Goal: Task Accomplishment & Management: Use online tool/utility

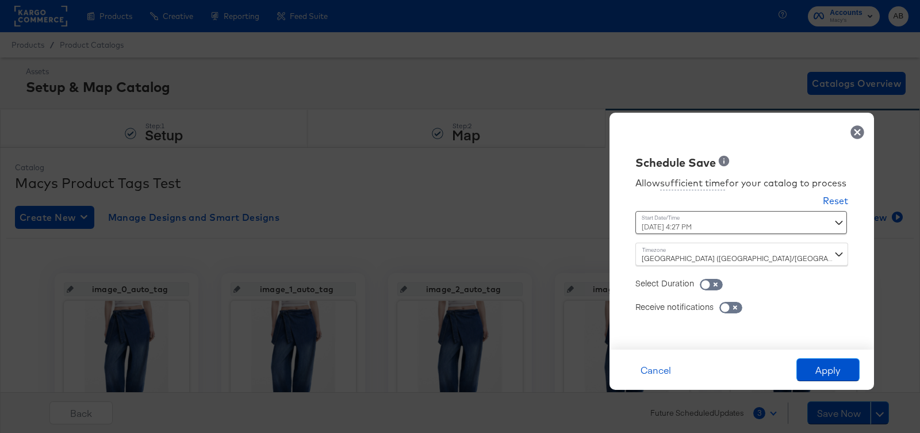
scroll to position [145, 0]
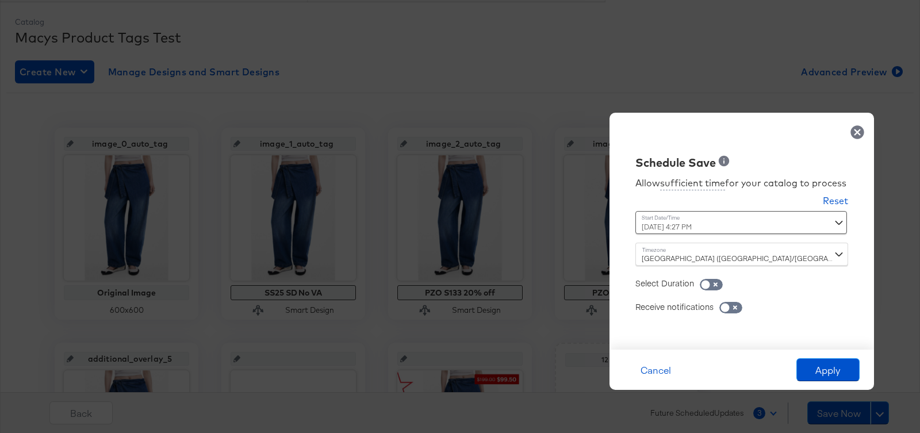
click at [847, 124] on div at bounding box center [741, 132] width 247 height 16
click at [857, 124] on icon at bounding box center [857, 132] width 16 height 16
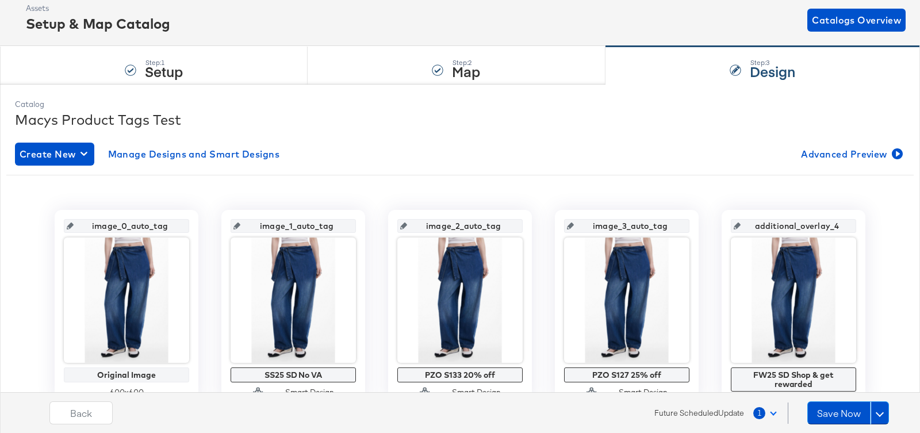
scroll to position [0, 0]
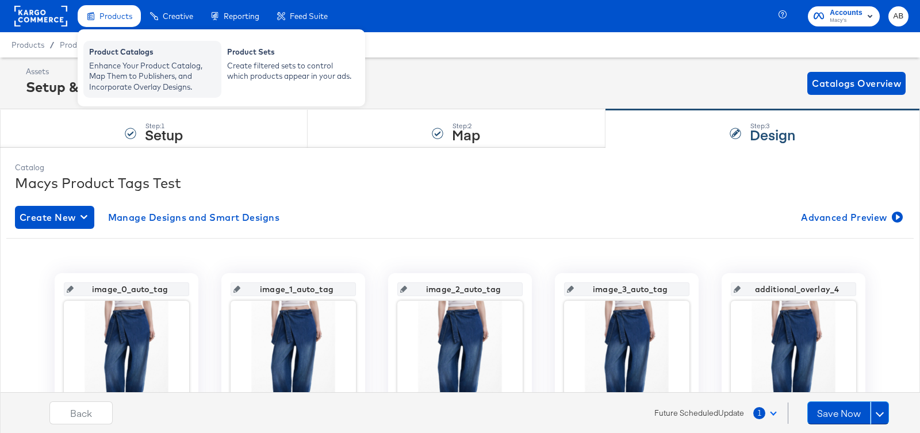
click at [117, 64] on div "Enhance Your Product Catalog, Map Them to Publishers, and Incorporate Overlay D…" at bounding box center [152, 76] width 126 height 32
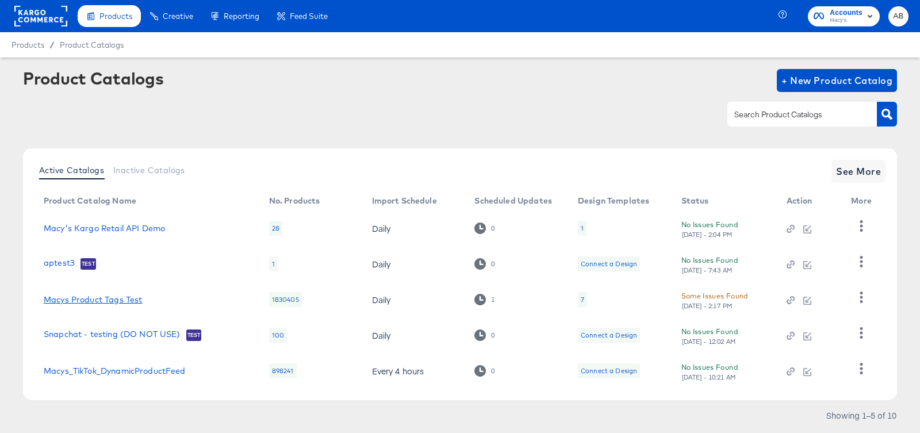
click at [73, 301] on link "Macys Product Tags Test" at bounding box center [93, 299] width 98 height 9
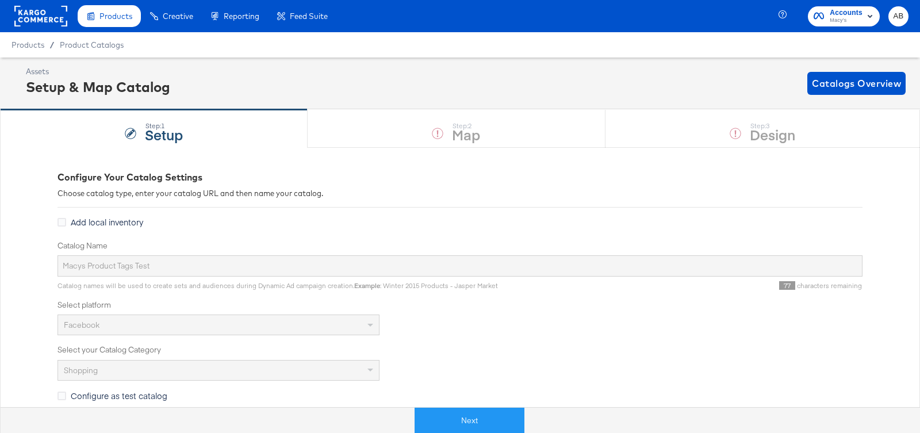
click at [451, 407] on div "Next" at bounding box center [469, 420] width 937 height 26
click at [451, 417] on button "Next" at bounding box center [469, 421] width 110 height 26
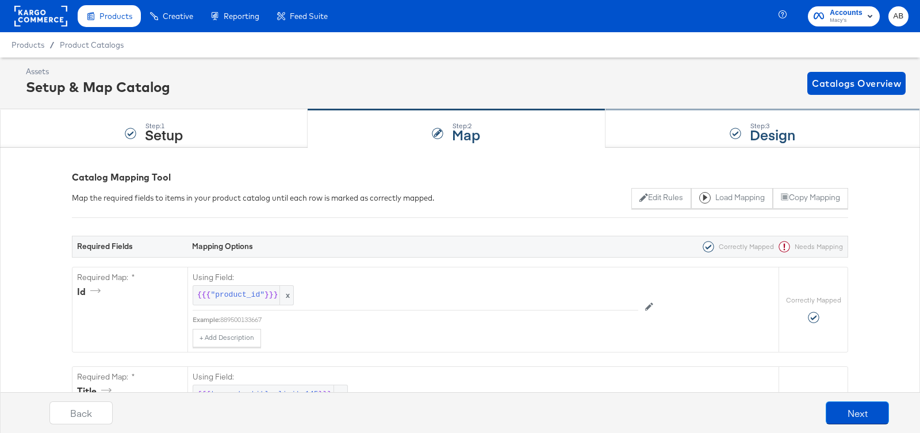
click at [775, 131] on strong "Design" at bounding box center [772, 134] width 45 height 19
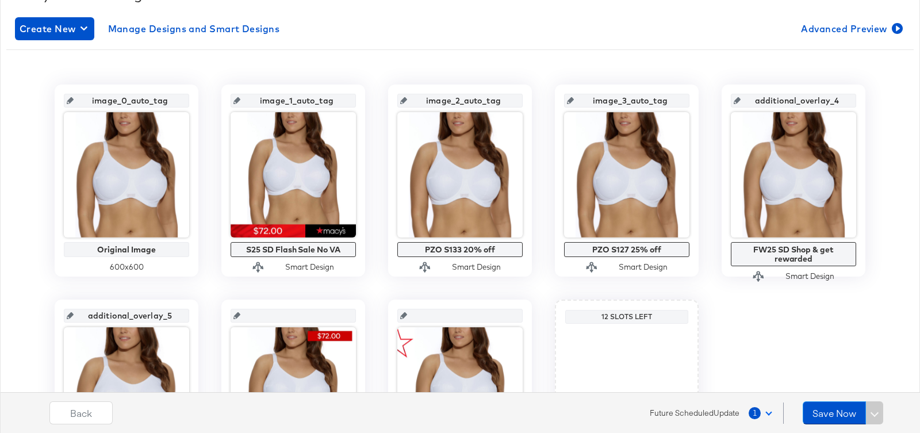
scroll to position [207, 0]
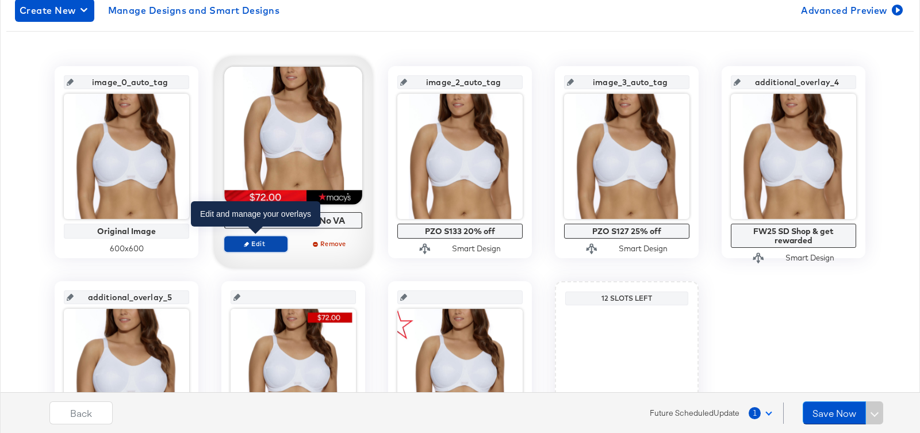
click at [250, 245] on span "Edit" at bounding box center [255, 243] width 53 height 9
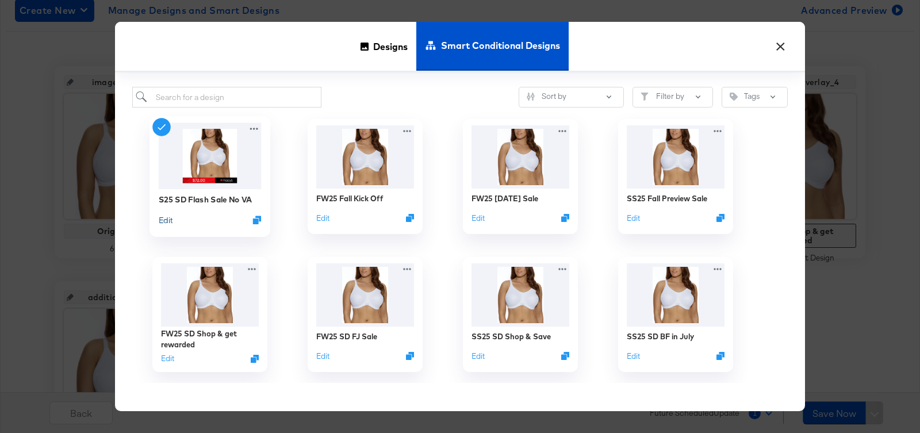
click at [169, 217] on button "Edit" at bounding box center [166, 219] width 14 height 11
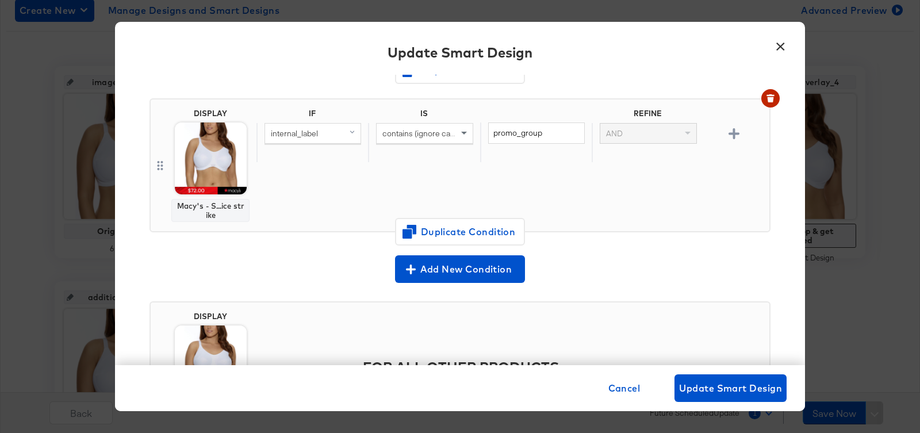
scroll to position [239, 0]
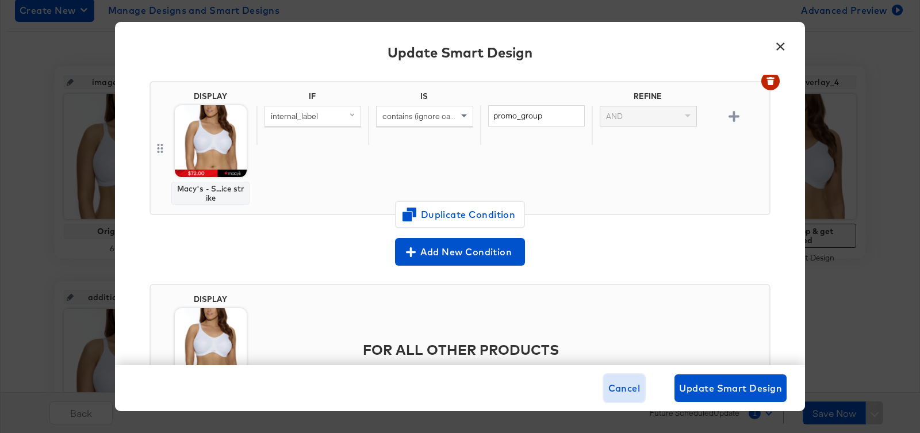
click at [628, 390] on span "Cancel" at bounding box center [624, 388] width 32 height 16
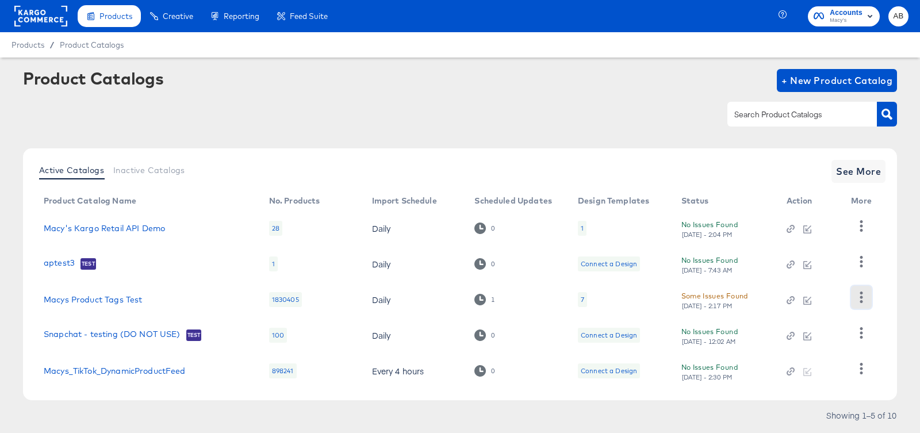
click at [865, 299] on icon "button" at bounding box center [860, 296] width 11 height 11
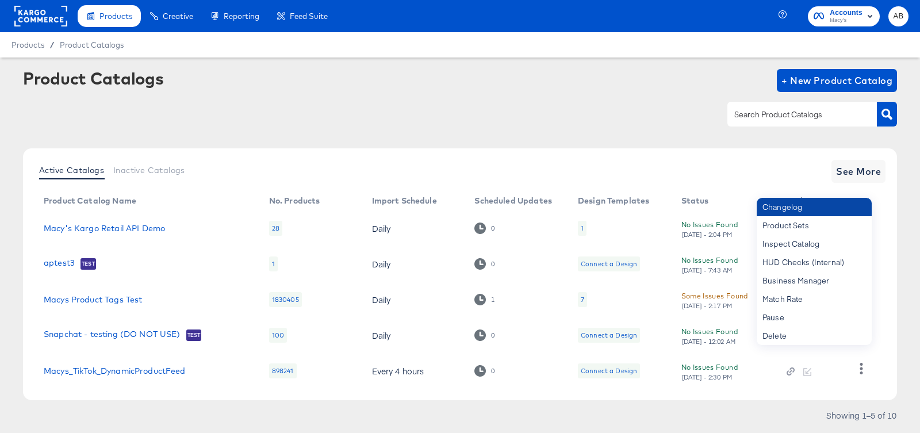
click at [771, 203] on div "Changelog" at bounding box center [814, 207] width 115 height 18
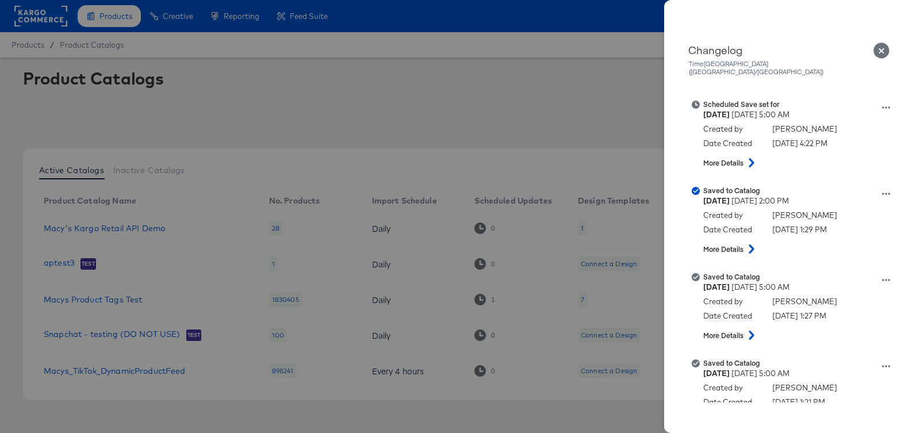
click at [882, 46] on icon "Close" at bounding box center [881, 51] width 16 height 16
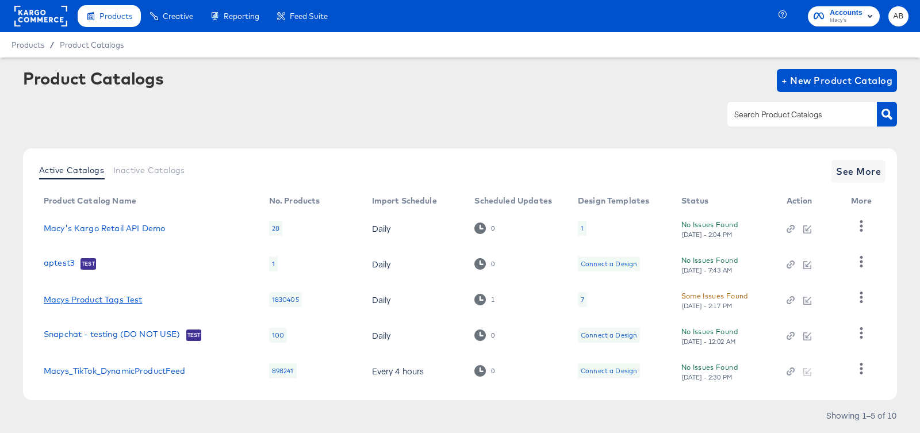
click at [83, 297] on link "Macys Product Tags Test" at bounding box center [93, 299] width 98 height 9
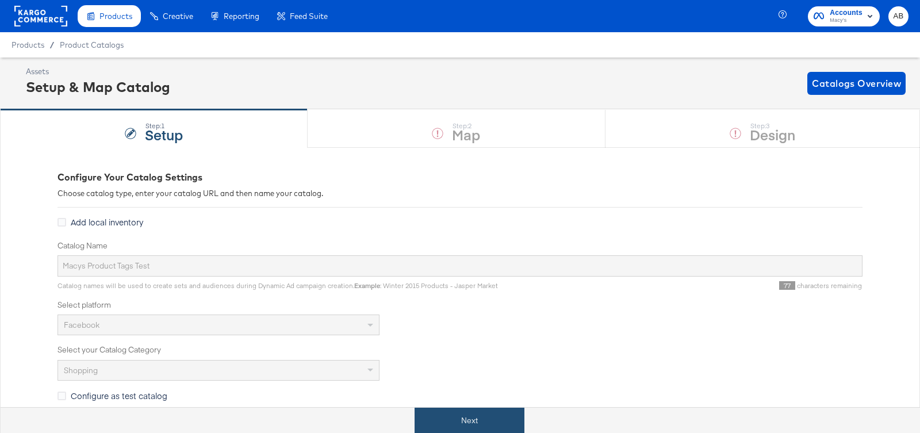
click at [482, 429] on button "Next" at bounding box center [469, 421] width 110 height 26
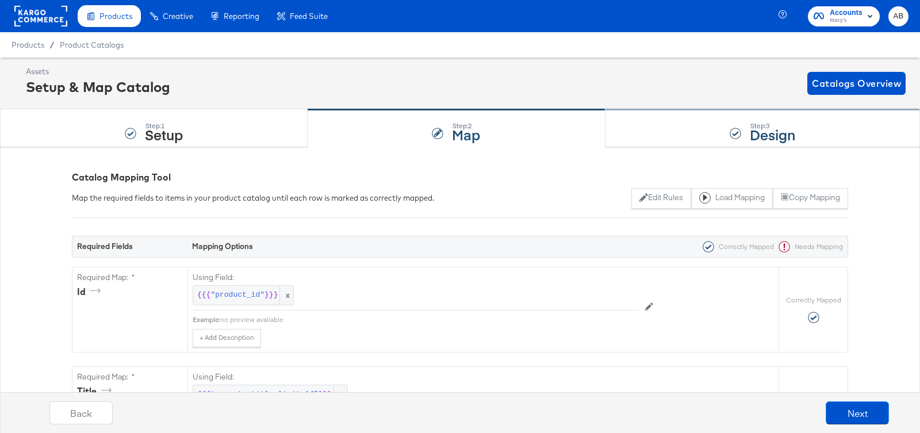
click at [734, 122] on div "Step: 3 Design" at bounding box center [762, 129] width 314 height 38
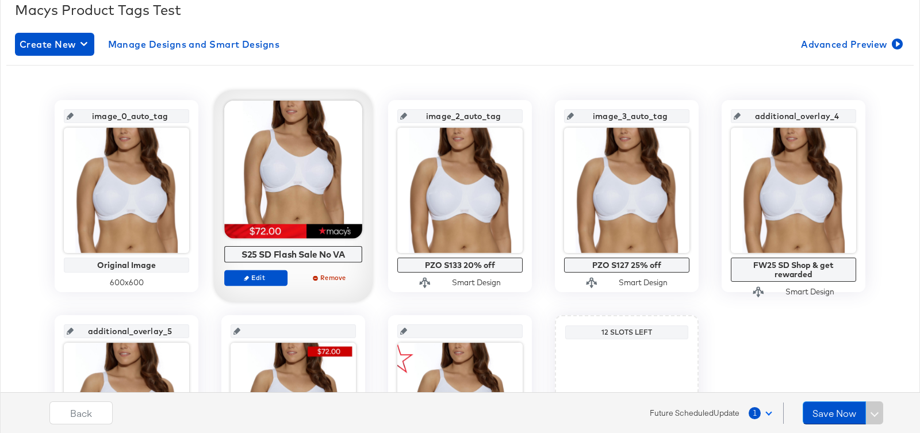
scroll to position [174, 0]
click at [249, 284] on div "Edit Remove" at bounding box center [293, 282] width 138 height 26
click at [248, 276] on icon "button" at bounding box center [246, 277] width 5 height 5
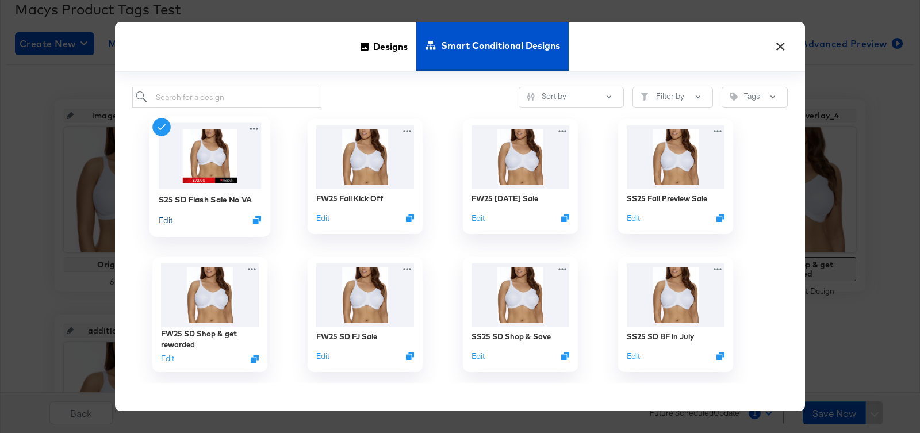
click at [162, 218] on button "Edit" at bounding box center [166, 219] width 14 height 11
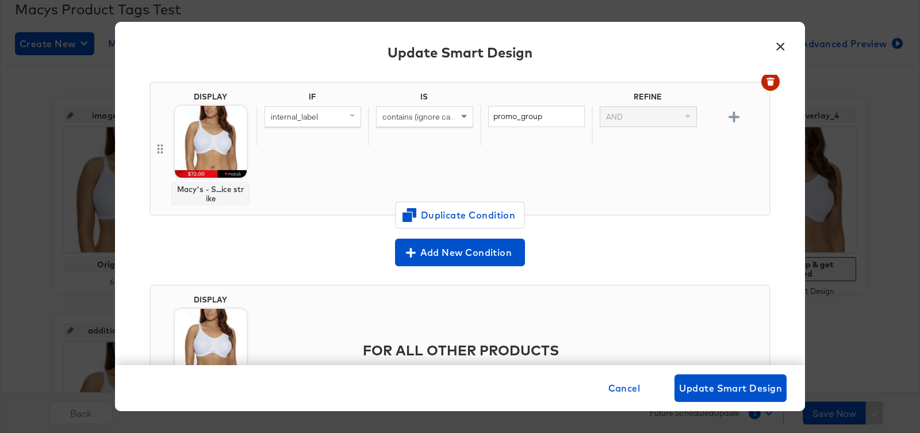
scroll to position [236, 0]
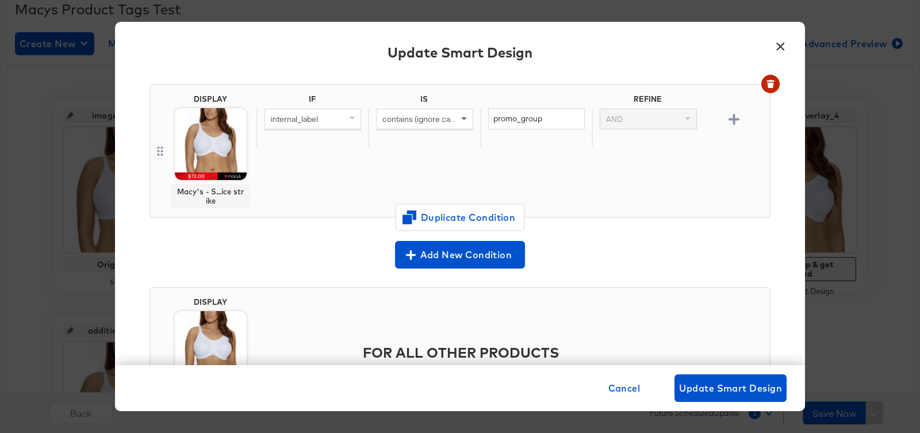
click at [210, 154] on img at bounding box center [211, 144] width 72 height 72
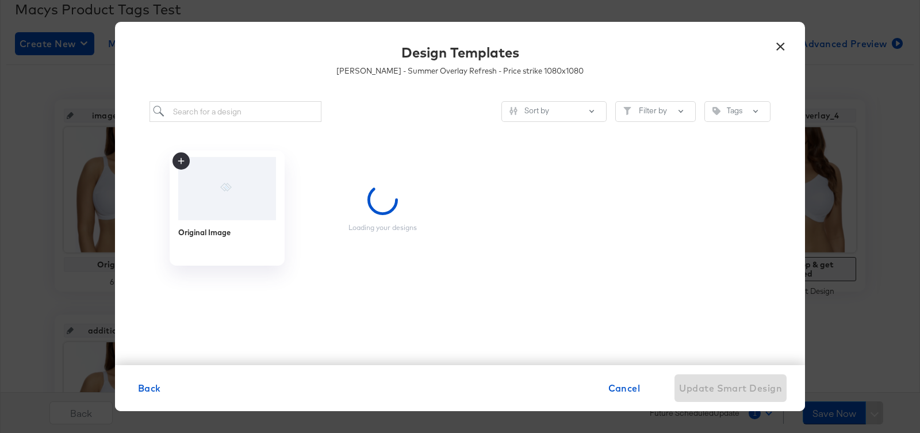
scroll to position [0, 0]
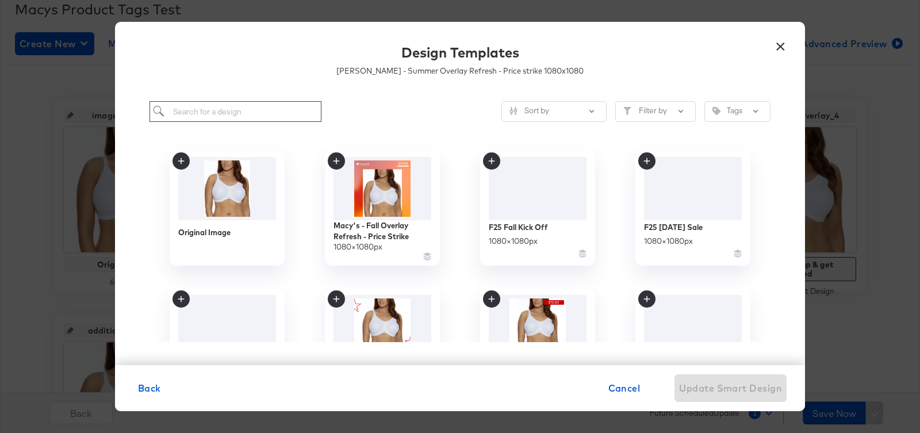
click at [237, 102] on input "search" at bounding box center [235, 111] width 172 height 21
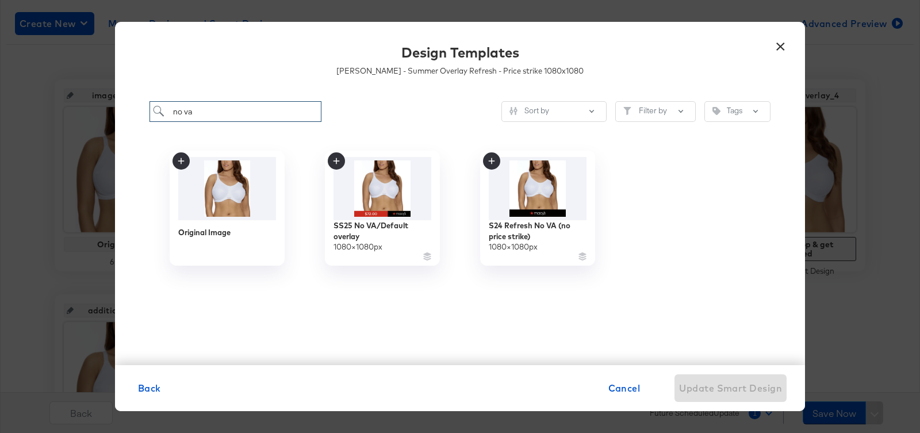
scroll to position [185, 0]
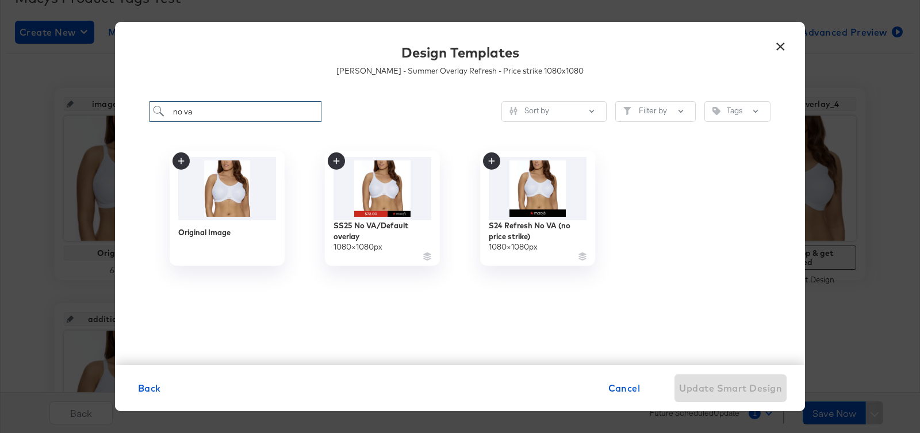
type input "no va"
click at [618, 382] on span "Cancel" at bounding box center [624, 388] width 32 height 16
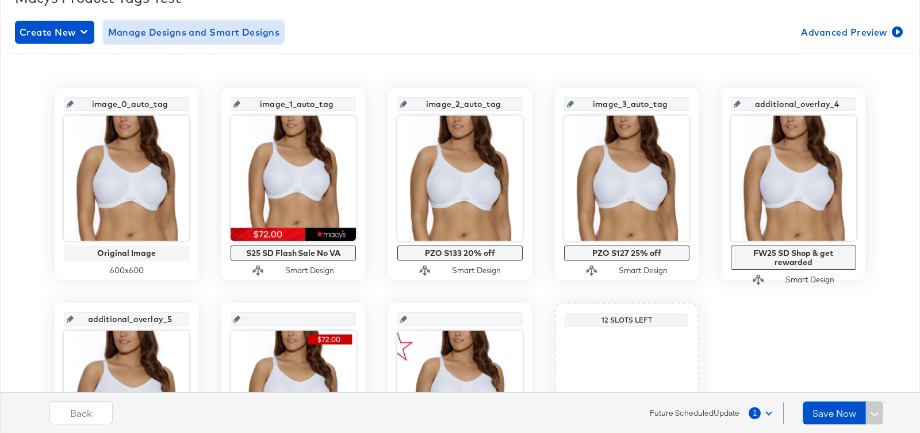
click at [152, 31] on span "Manage Designs and Smart Designs" at bounding box center [194, 32] width 172 height 16
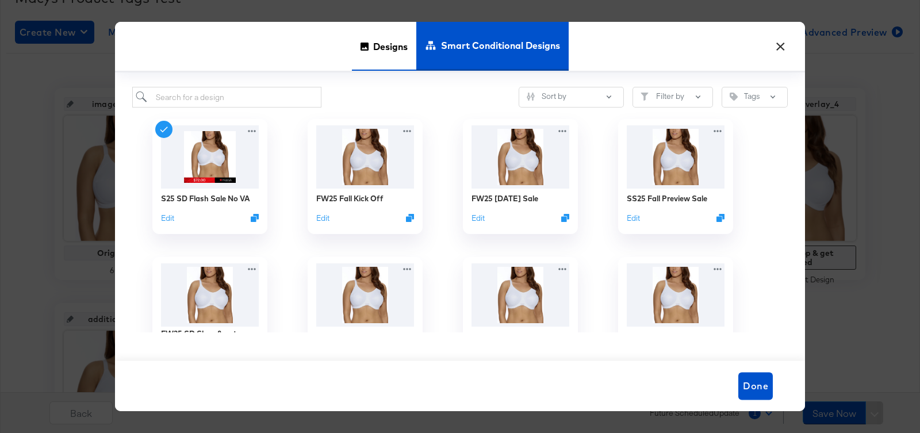
click at [373, 47] on span "Designs" at bounding box center [390, 46] width 34 height 51
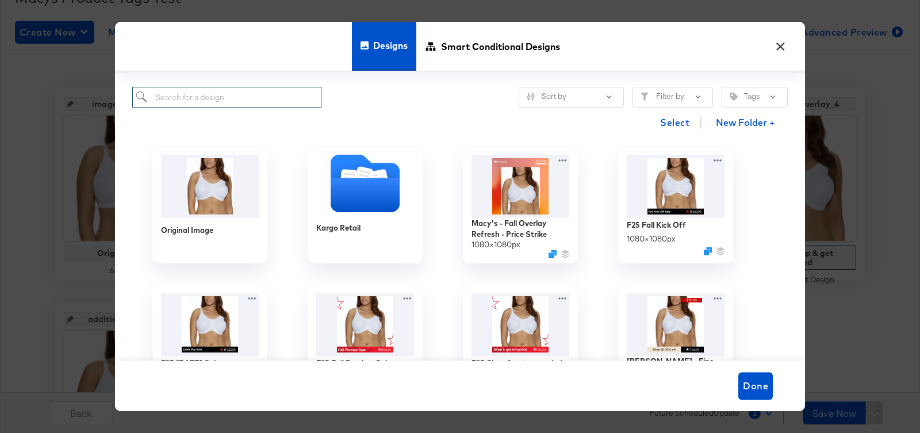
click at [167, 98] on input "search" at bounding box center [226, 97] width 189 height 21
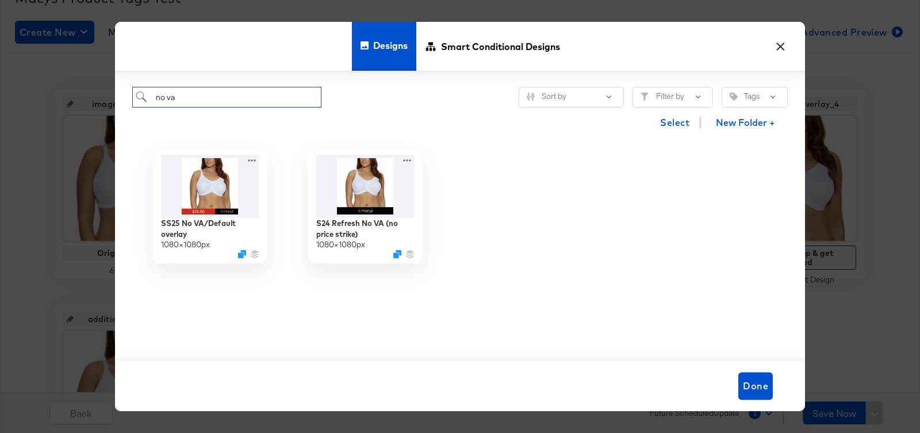
type input "no va"
click at [779, 50] on button "×" at bounding box center [780, 43] width 21 height 21
